Goal: Find contact information: Find contact information

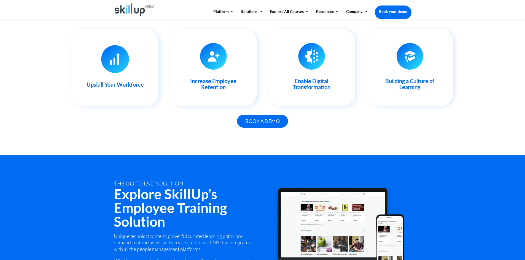
scroll to position [799, 0]
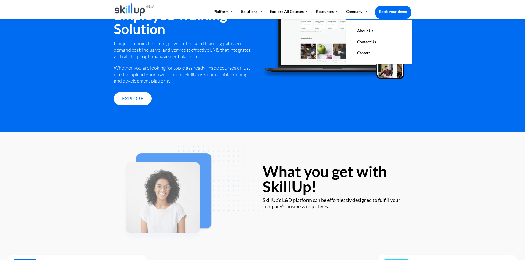
click at [365, 29] on link "About Us" at bounding box center [378, 30] width 55 height 11
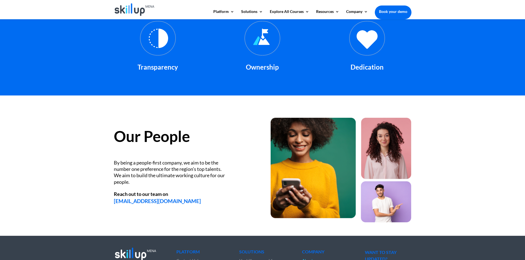
scroll to position [707, 0]
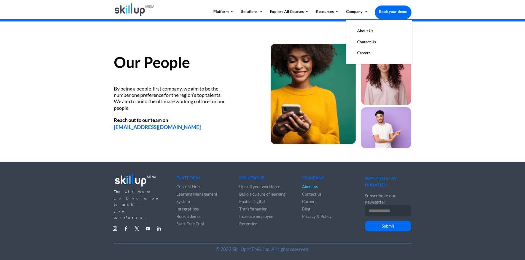
click at [368, 42] on link "Contact Us" at bounding box center [378, 41] width 55 height 11
